Goal: Communication & Community: Answer question/provide support

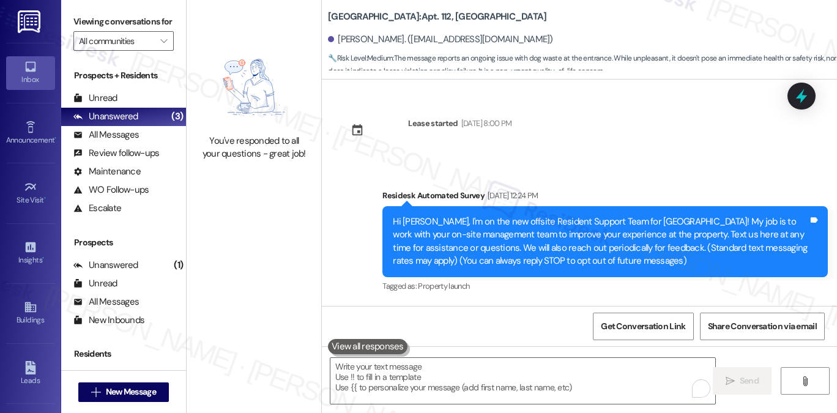
scroll to position [5554, 0]
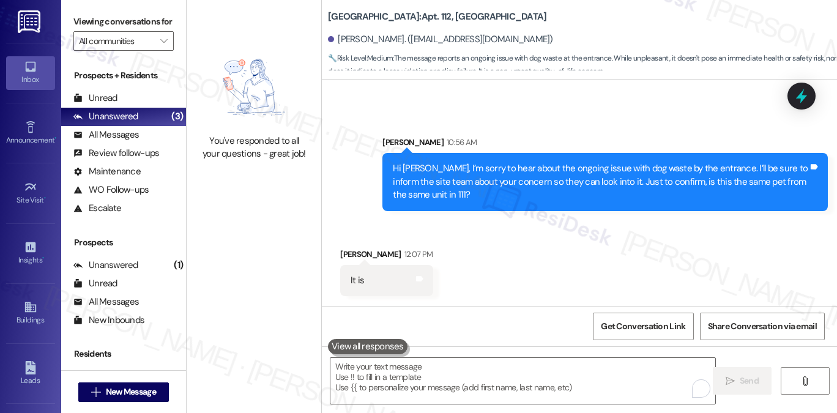
click at [478, 173] on div "Hi [PERSON_NAME], I’m sorry to hear about the ongoing issue with dog waste by t…" at bounding box center [600, 181] width 415 height 39
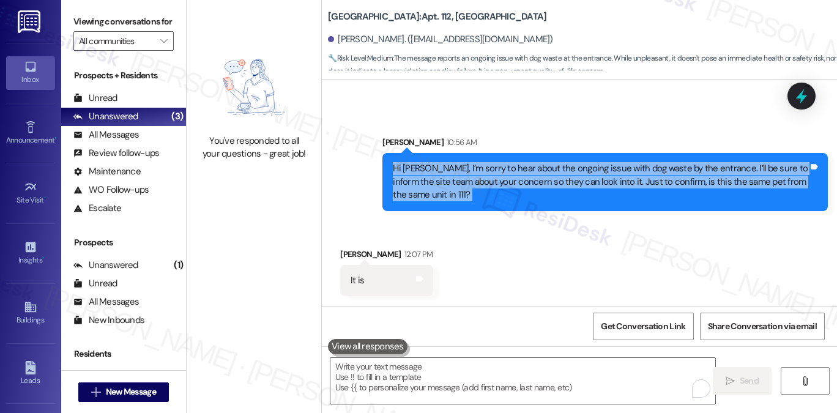
click at [479, 171] on div "Hi [PERSON_NAME], I’m sorry to hear about the ongoing issue with dog waste by t…" at bounding box center [600, 181] width 415 height 39
click at [611, 168] on div "Hi [PERSON_NAME], I’m sorry to hear about the ongoing issue with dog waste by t…" at bounding box center [600, 181] width 415 height 39
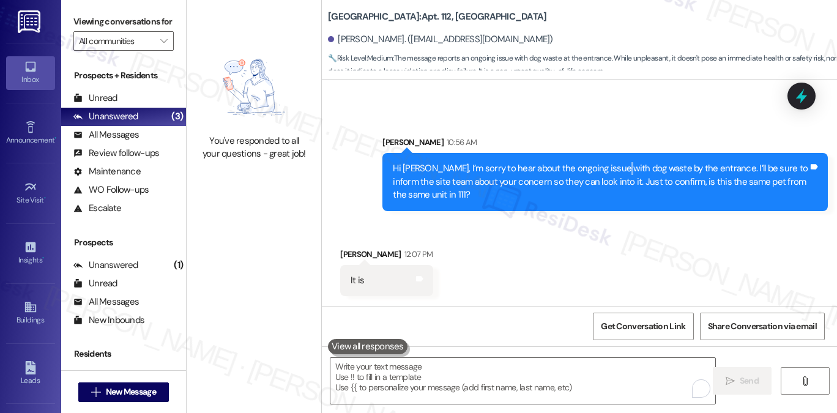
click at [611, 168] on div "Hi [PERSON_NAME], I’m sorry to hear about the ongoing issue with dog waste by t…" at bounding box center [600, 181] width 415 height 39
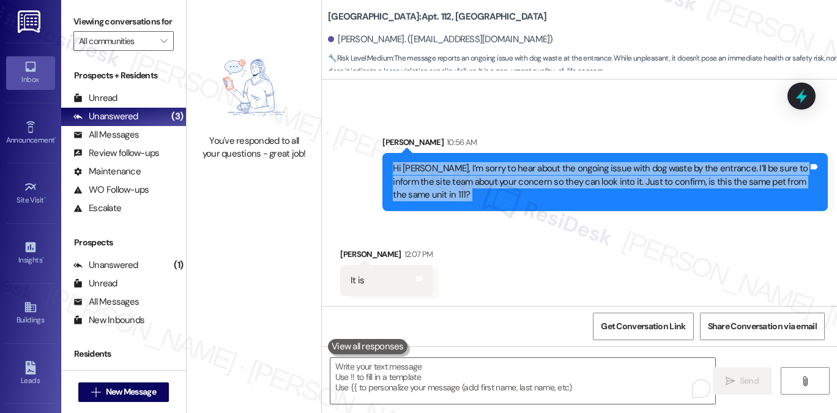
click at [611, 168] on div "Hi [PERSON_NAME], I’m sorry to hear about the ongoing issue with dog waste by t…" at bounding box center [600, 181] width 415 height 39
click at [499, 185] on div "Hi [PERSON_NAME], I’m sorry to hear about the ongoing issue with dog waste by t…" at bounding box center [600, 181] width 415 height 39
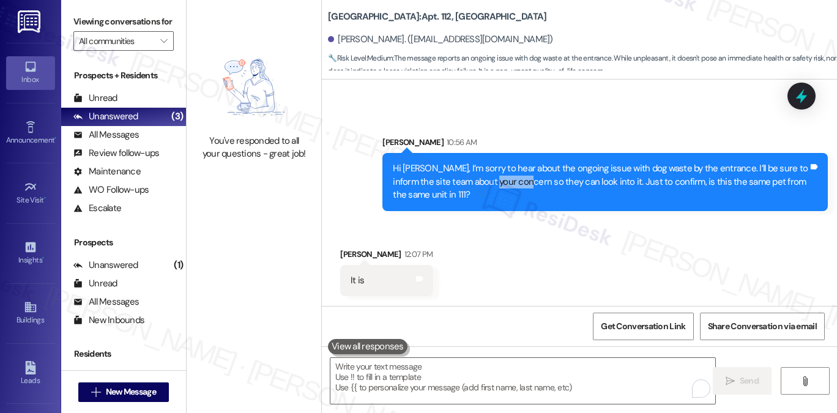
click at [499, 185] on div "Hi [PERSON_NAME], I’m sorry to hear about the ongoing issue with dog waste by t…" at bounding box center [600, 181] width 415 height 39
click at [524, 266] on div "Received via SMS [PERSON_NAME] 12:07 PM It is Tags and notes" at bounding box center [579, 262] width 515 height 85
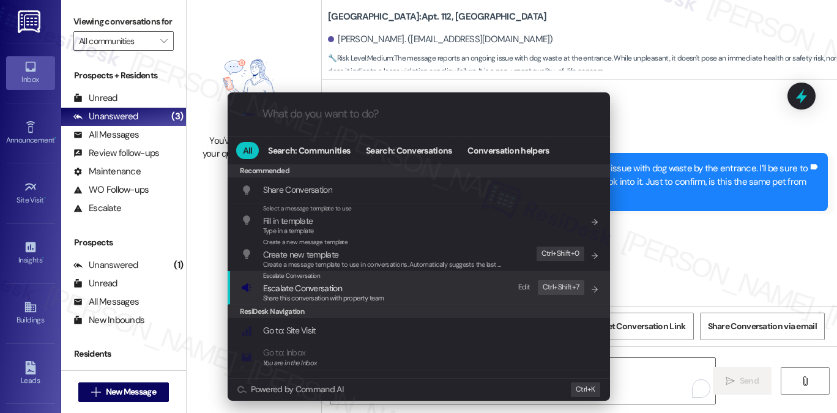
click at [392, 291] on div "Escalate Conversation Escalate Conversation Share this conversation with proper…" at bounding box center [420, 287] width 358 height 33
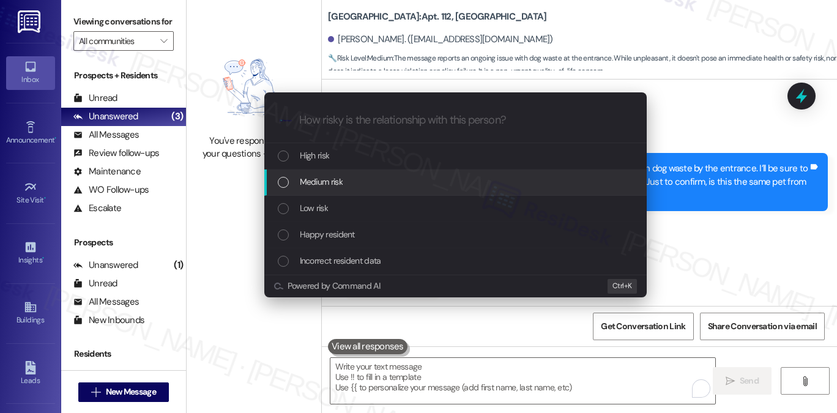
click at [359, 183] on div "Medium risk" at bounding box center [457, 181] width 358 height 13
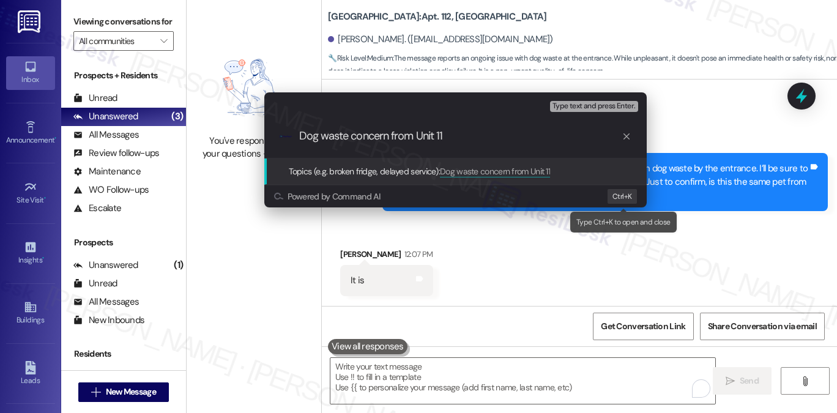
type input "Dog waste concern from Unit 111"
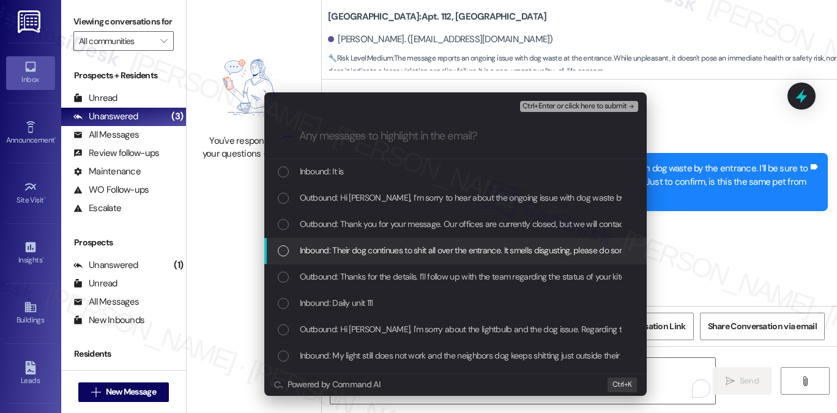
click at [393, 250] on span "Inbound: Their dog continues to shit all over the entrance. It smells disgustin…" at bounding box center [489, 250] width 379 height 13
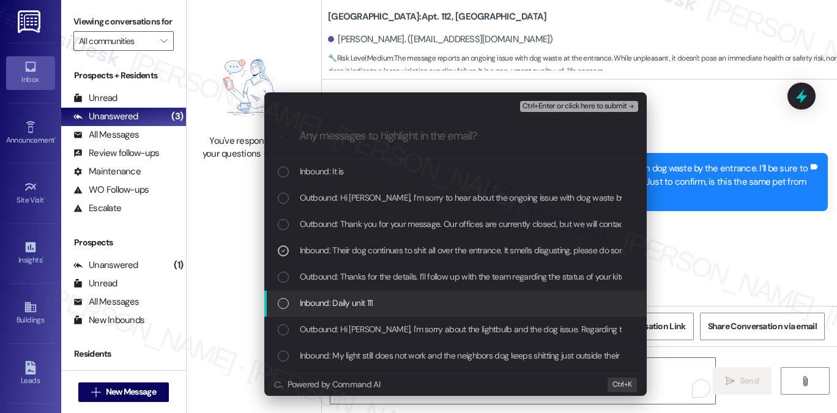
click at [372, 303] on span "Inbound: Daily unit 111" at bounding box center [336, 302] width 73 height 13
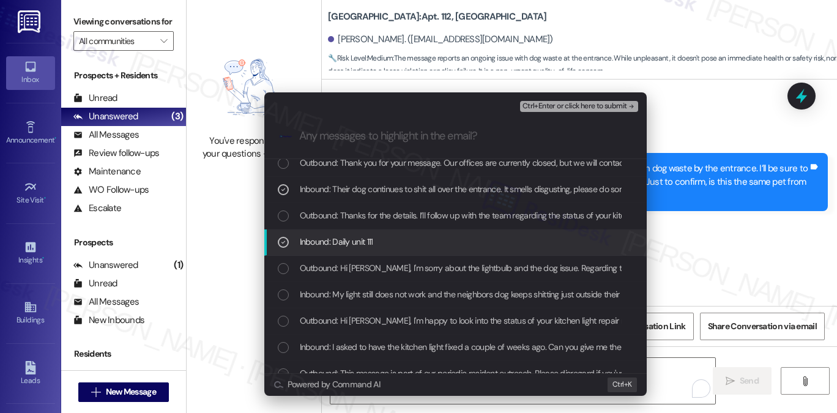
click at [386, 296] on span "Inbound: My light still does not work and the neighbors dog keeps shitting just…" at bounding box center [581, 294] width 563 height 13
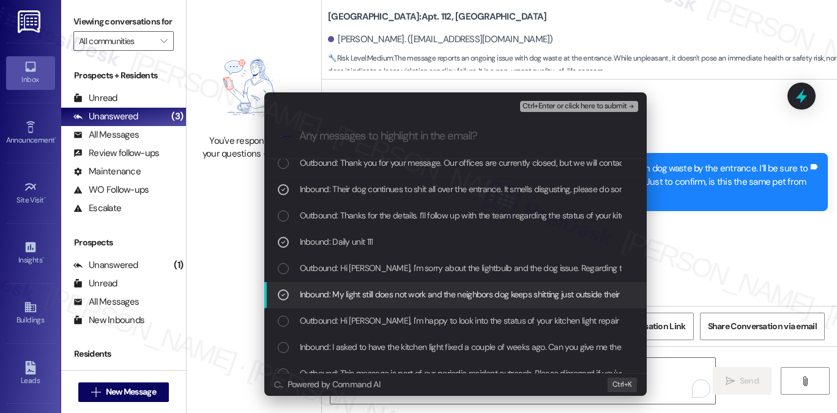
click at [343, 292] on span "Inbound: My light still does not work and the neighbors dog keeps shitting just…" at bounding box center [581, 294] width 563 height 13
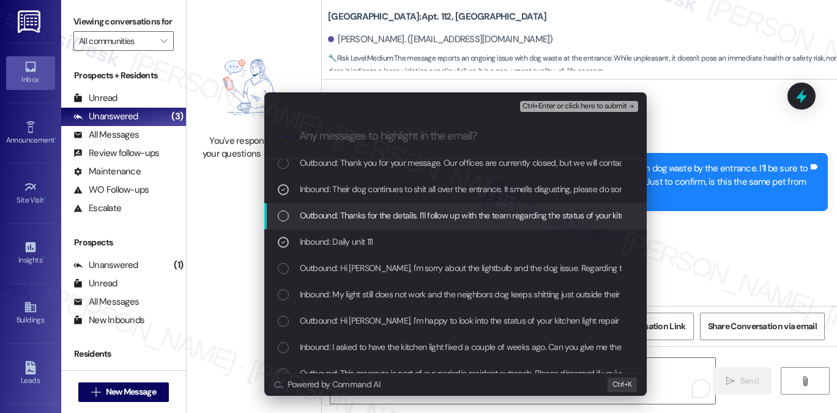
scroll to position [0, 0]
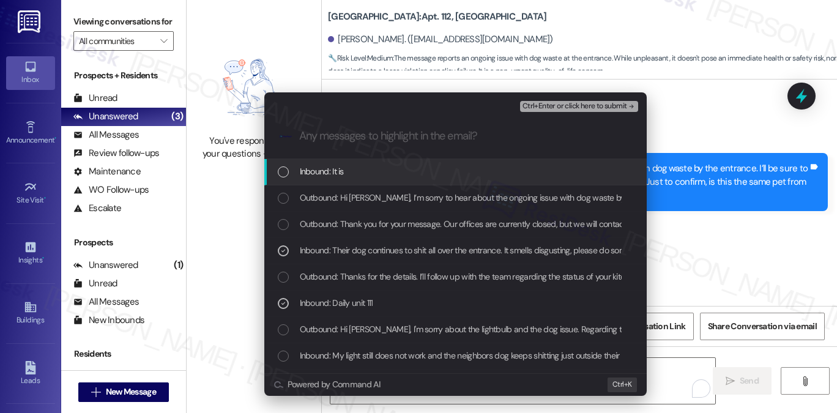
click at [365, 173] on div "Inbound: It is" at bounding box center [457, 171] width 358 height 13
click at [367, 166] on div "Inbound: It is" at bounding box center [457, 171] width 358 height 13
click at [551, 103] on span "Ctrl+Enter or click here to submit" at bounding box center [575, 106] width 105 height 9
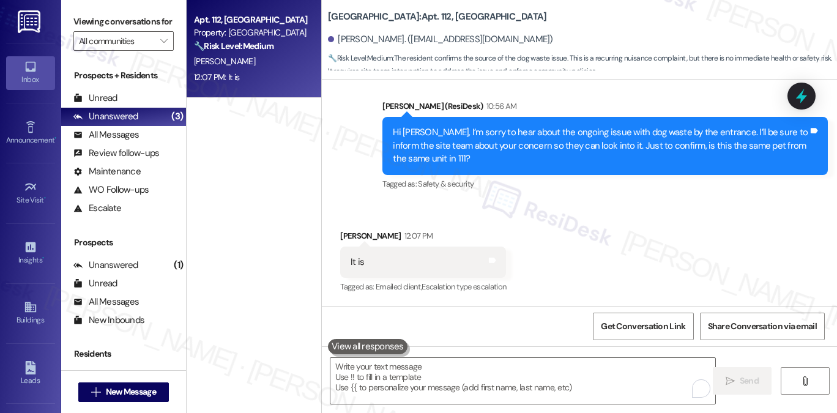
scroll to position [5425, 0]
click at [121, 108] on div "Unread (0)" at bounding box center [123, 98] width 125 height 18
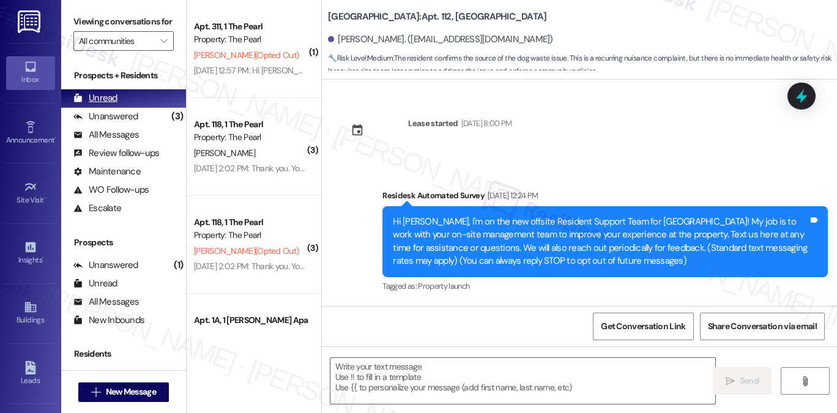
scroll to position [5660, 0]
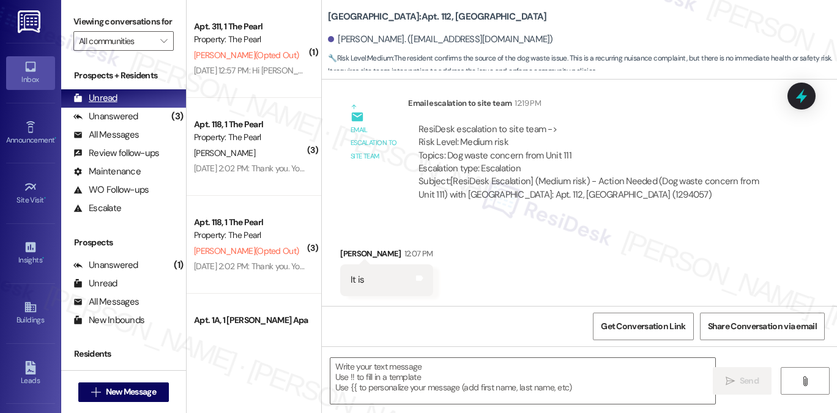
type textarea "Fetching suggested responses. Please feel free to read through the conversation…"
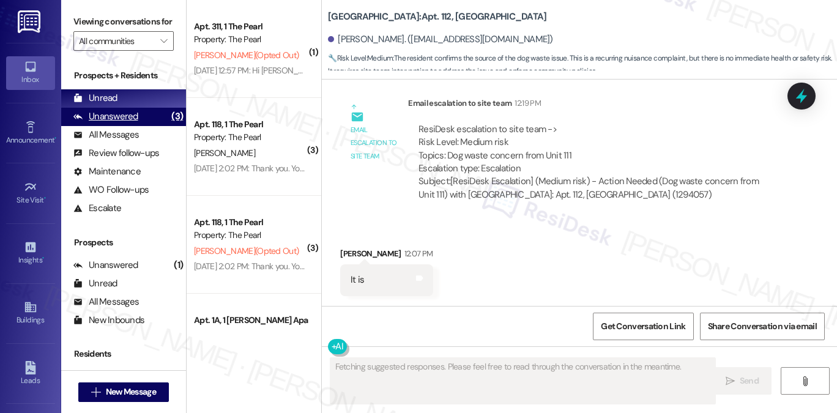
click at [152, 126] on div "Unanswered (3)" at bounding box center [123, 117] width 125 height 18
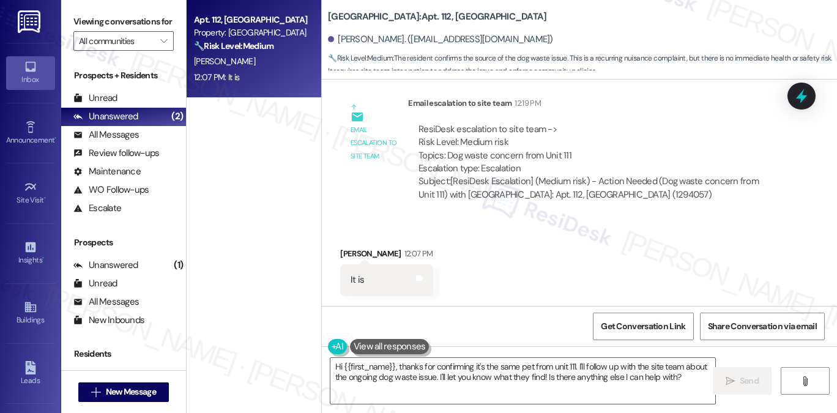
scroll to position [5661, 0]
click at [477, 166] on div "ResiDesk escalation to site team -> Risk Level: Medium risk Topics: Dog waste c…" at bounding box center [597, 149] width 357 height 53
click at [466, 165] on div "ResiDesk escalation to site team -> Risk Level: Medium risk Topics: Dog waste c…" at bounding box center [597, 149] width 357 height 53
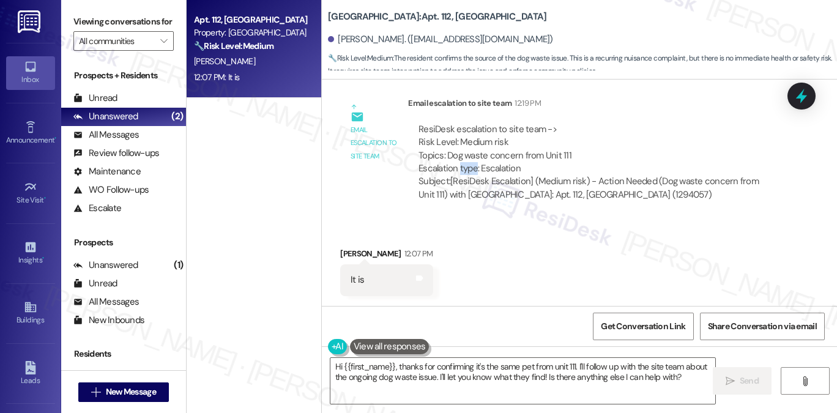
click at [466, 165] on div "ResiDesk escalation to site team -> Risk Level: Medium risk Topics: Dog waste c…" at bounding box center [597, 149] width 357 height 53
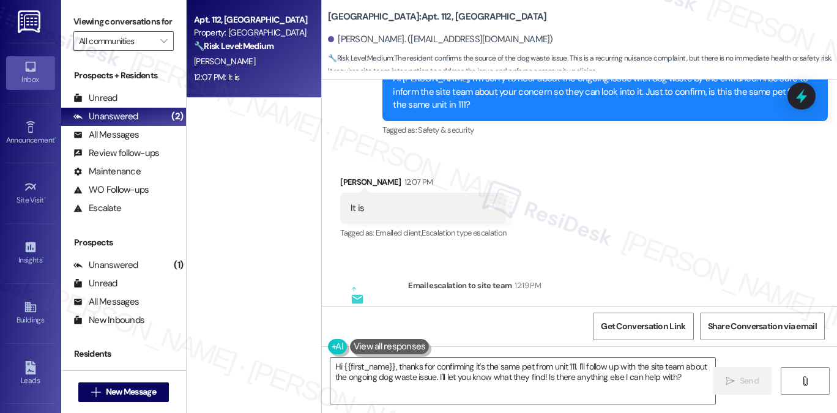
scroll to position [5416, 0]
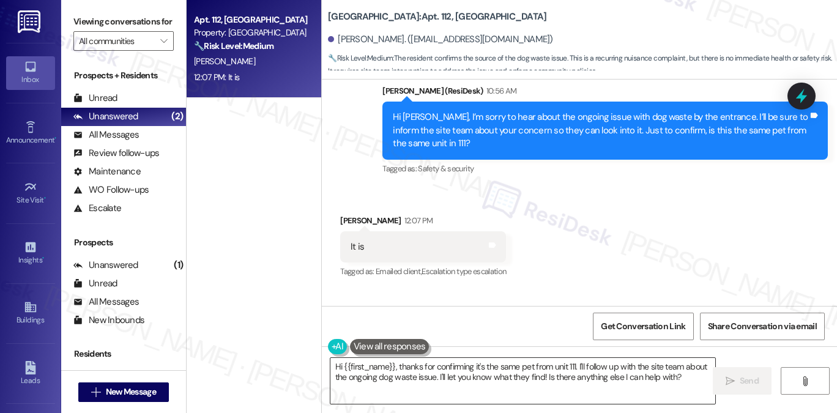
click at [455, 370] on textarea "Hi {{first_name}}, thanks for confirming it's the same pet from unit 111. I'll …" at bounding box center [522, 381] width 385 height 46
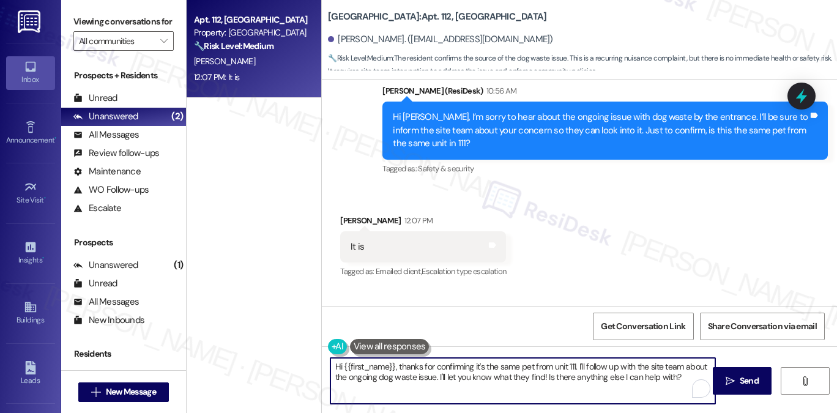
drag, startPoint x: 397, startPoint y: 368, endPoint x: 302, endPoint y: 367, distance: 94.9
click at [302, 367] on div "Apt. 112, [GEOGRAPHIC_DATA] Property: [GEOGRAPHIC_DATA] 🔧 Risk Level: Medium Th…" at bounding box center [512, 206] width 650 height 413
click at [529, 367] on textarea "Thanks for confirming it's the same pet from unit 111. I'll follow up with the …" at bounding box center [522, 381] width 385 height 46
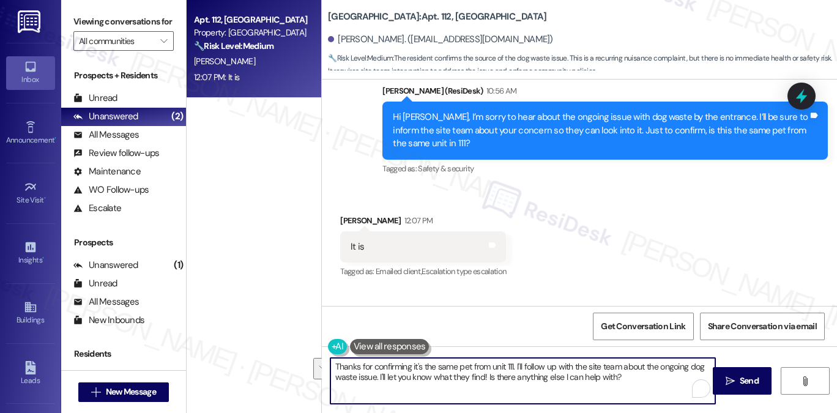
click at [639, 384] on textarea "Thanks for confirming it's the same pet from unit 111. I'll follow up with the …" at bounding box center [522, 381] width 385 height 46
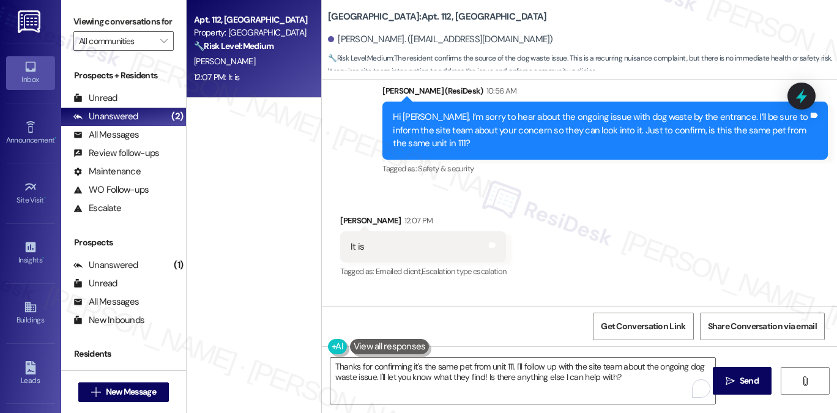
click at [476, 150] on div "Hi [PERSON_NAME], I’m sorry to hear about the ongoing issue with dog waste by t…" at bounding box center [600, 130] width 415 height 39
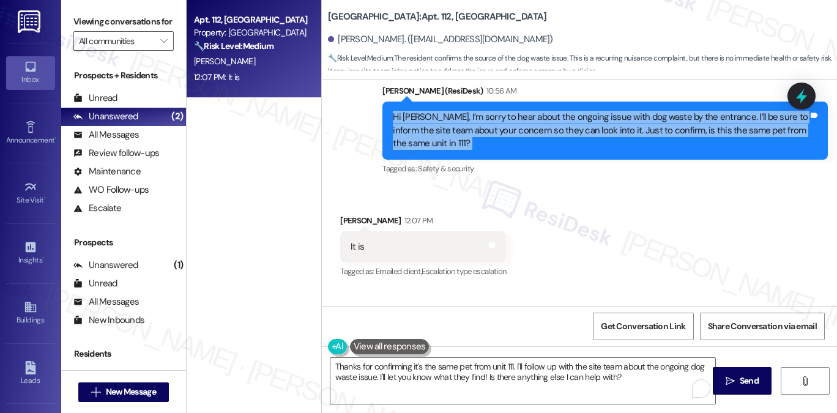
click at [476, 150] on div "Hi [PERSON_NAME], I’m sorry to hear about the ongoing issue with dog waste by t…" at bounding box center [600, 130] width 415 height 39
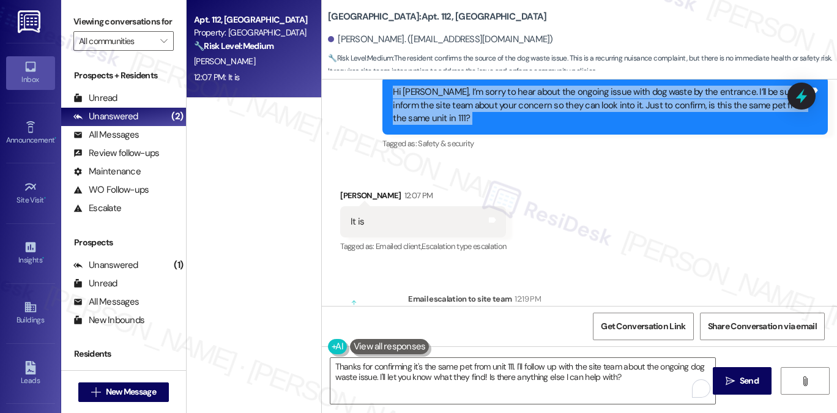
scroll to position [5600, 0]
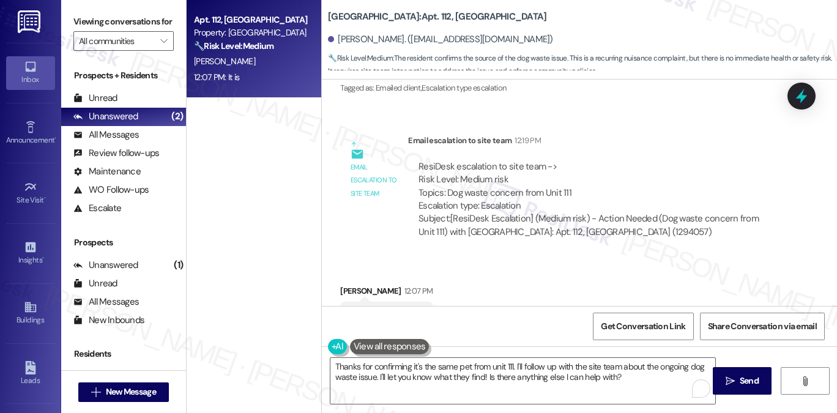
click at [489, 213] on div "ResiDesk escalation to site team -> Risk Level: Medium risk Topics: Dog waste c…" at bounding box center [597, 186] width 357 height 53
click at [612, 368] on textarea "Thanks for confirming it's the same pet from unit 111. I'll follow up with the …" at bounding box center [522, 381] width 385 height 46
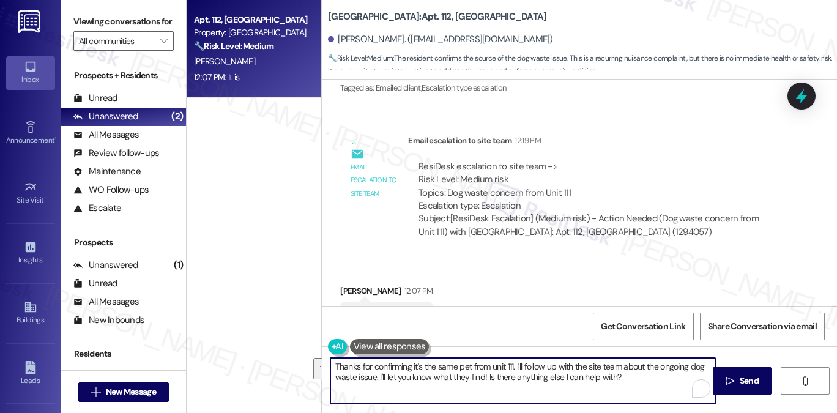
drag, startPoint x: 629, startPoint y: 375, endPoint x: 428, endPoint y: 371, distance: 201.3
click at [428, 371] on textarea "Thanks for confirming it's the same pet from unit 111. I'll follow up with the …" at bounding box center [522, 381] width 385 height 46
click at [542, 371] on textarea "Thanks for confirming it's the same pet from unit 111. I'll follow up with the …" at bounding box center [522, 381] width 385 height 46
drag, startPoint x: 639, startPoint y: 381, endPoint x: 511, endPoint y: 369, distance: 128.5
click at [475, 370] on textarea "Thanks for confirming it's the same pet from unit 111. I'll follow up with the …" at bounding box center [522, 381] width 385 height 46
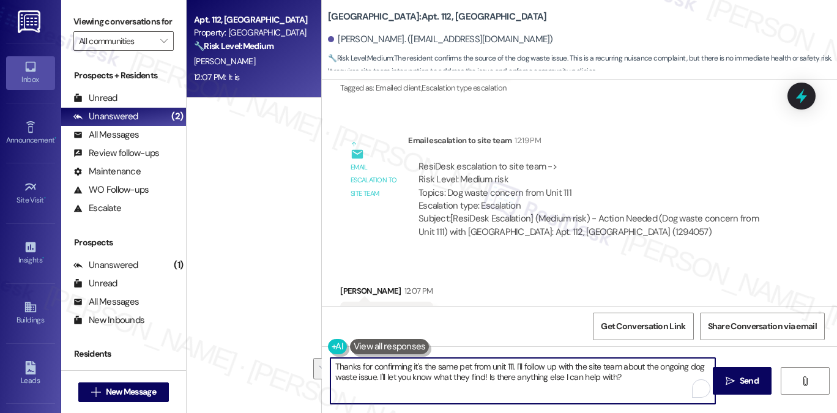
click at [650, 378] on textarea "Thanks for confirming it's the same pet from unit 111. I'll follow up with the …" at bounding box center [522, 381] width 385 height 46
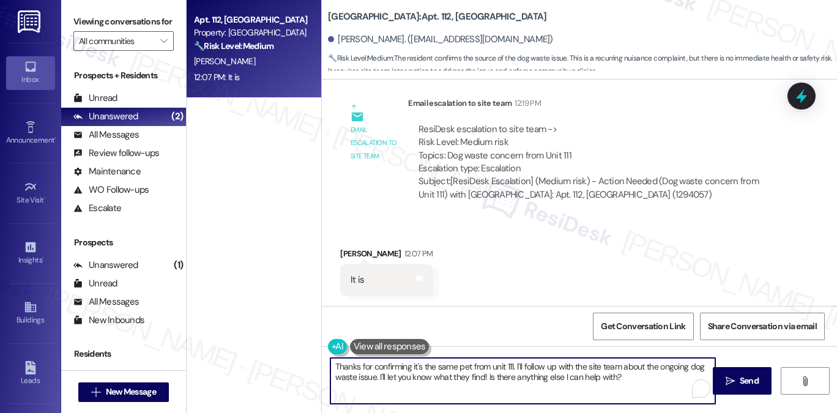
scroll to position [5661, 0]
click at [406, 373] on textarea "Thanks for confirming it's the same pet from unit 111. I'll follow up with the …" at bounding box center [522, 381] width 385 height 46
click at [535, 367] on textarea "Thanks for confirming it's the same pet from unit 111. I'll follow up with the …" at bounding box center [522, 381] width 385 height 46
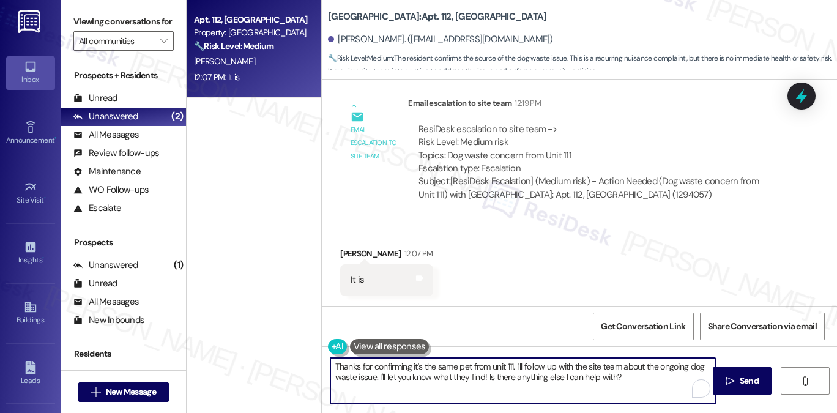
click at [535, 367] on textarea "Thanks for confirming it's the same pet from unit 111. I'll follow up with the …" at bounding box center [522, 381] width 385 height 46
click at [622, 382] on textarea "Thanks for confirming it's the same pet from unit 111. I'll follow up with the …" at bounding box center [522, 381] width 385 height 46
click at [592, 370] on textarea "Thanks for confirming it's the same pet from unit 111. I'll follow up with the …" at bounding box center [522, 381] width 385 height 46
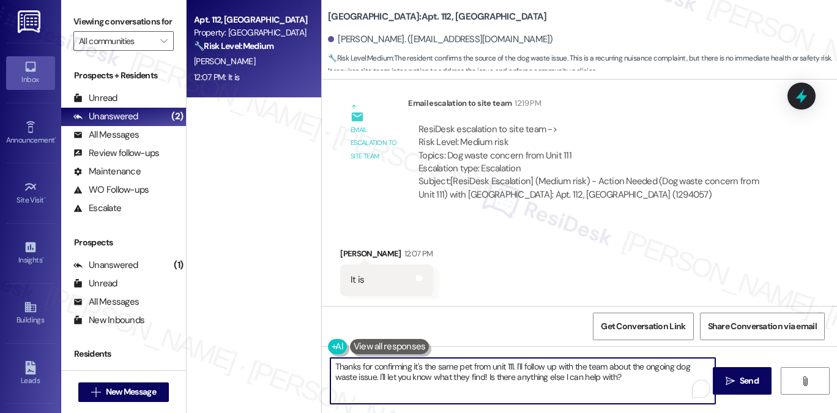
click at [643, 379] on textarea "Thanks for confirming it's the same pet from unit 111. I'll follow up with the …" at bounding box center [522, 381] width 385 height 46
click at [395, 385] on textarea "Thanks for confirming it's the same pet from unit 111. I'll follow up with the …" at bounding box center [522, 381] width 385 height 46
click at [573, 373] on textarea "Thanks for confirming it's the same pet from unit 111. I'll follow up with the …" at bounding box center [522, 381] width 385 height 46
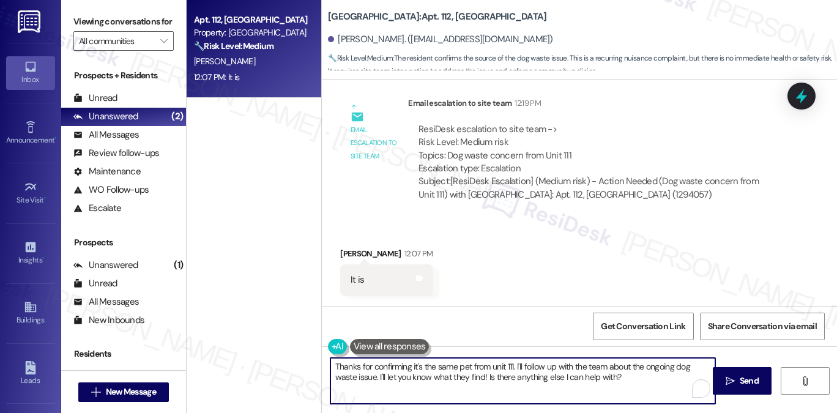
click at [573, 373] on textarea "Thanks for confirming it's the same pet from unit 111. I'll follow up with the …" at bounding box center [522, 381] width 385 height 46
type textarea "Thanks for confirming it's the same pet from unit 111. I'll follow up with the …"
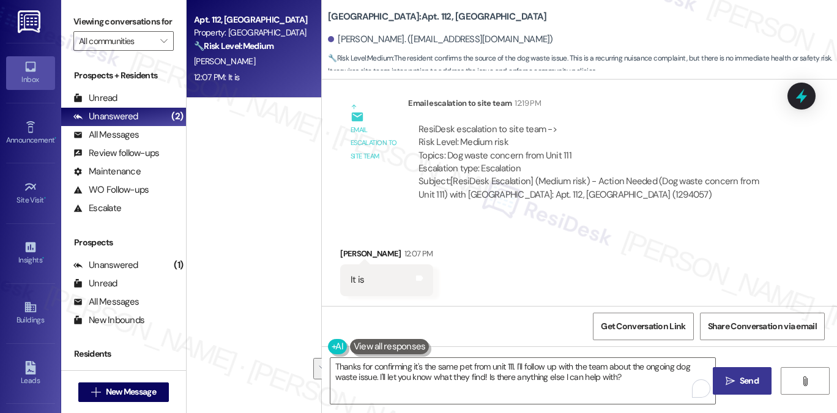
click at [713, 374] on button " Send" at bounding box center [742, 381] width 59 height 28
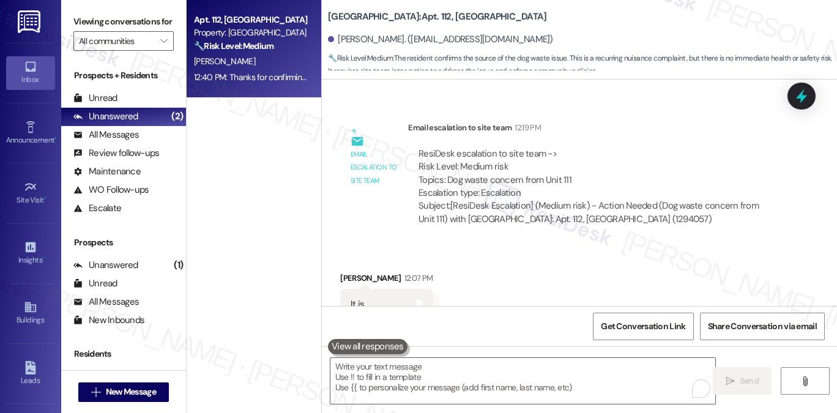
scroll to position [5453, 0]
